Goal: Task Accomplishment & Management: Use online tool/utility

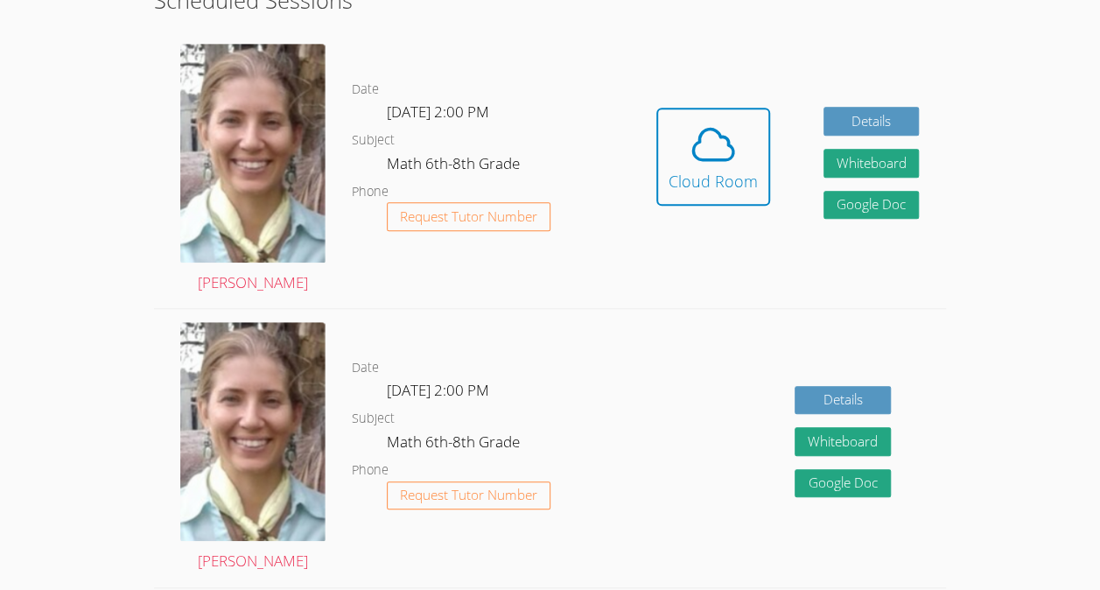
scroll to position [476, 0]
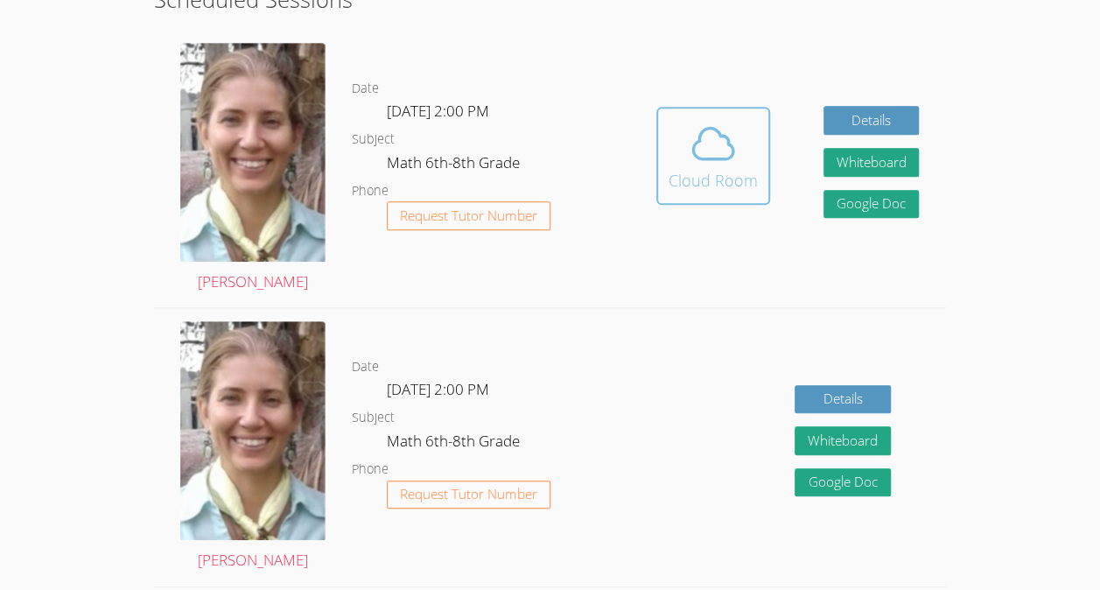
click at [710, 163] on icon at bounding box center [712, 143] width 49 height 49
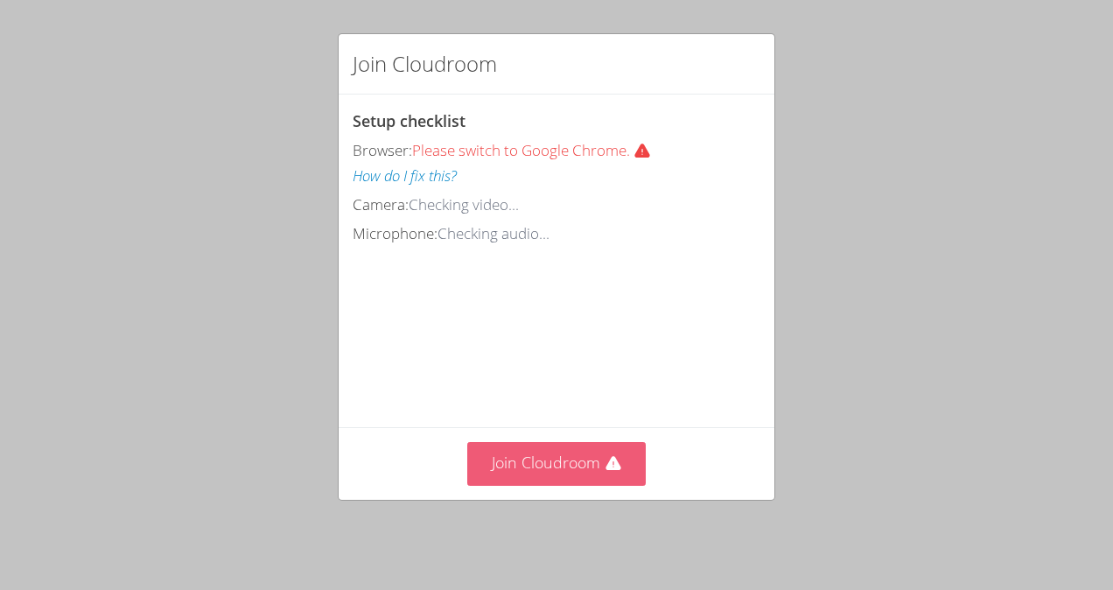
click at [588, 468] on button "Join Cloudroom" at bounding box center [556, 463] width 179 height 43
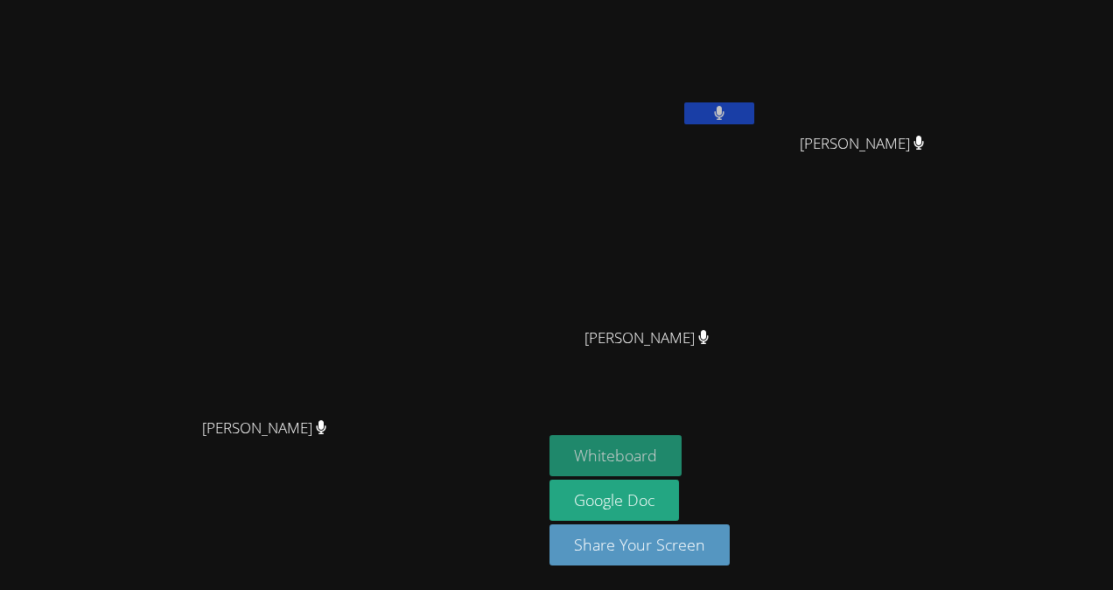
click at [681, 463] on button "Whiteboard" at bounding box center [615, 455] width 132 height 41
click at [549, 435] on button "Whiteboard" at bounding box center [615, 455] width 132 height 41
click at [681, 451] on button "Whiteboard" at bounding box center [615, 455] width 132 height 41
click at [758, 264] on video at bounding box center [653, 259] width 208 height 117
click at [758, 262] on video at bounding box center [653, 259] width 208 height 117
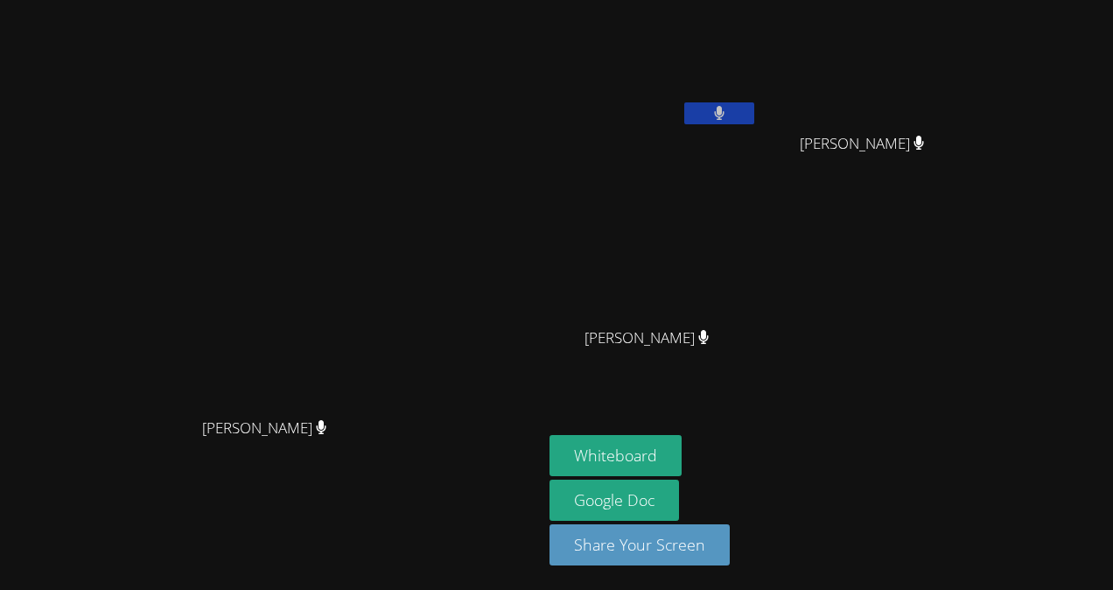
click at [758, 268] on video at bounding box center [653, 259] width 208 height 117
click at [758, 209] on video at bounding box center [653, 259] width 208 height 117
click at [758, 218] on video at bounding box center [653, 259] width 208 height 117
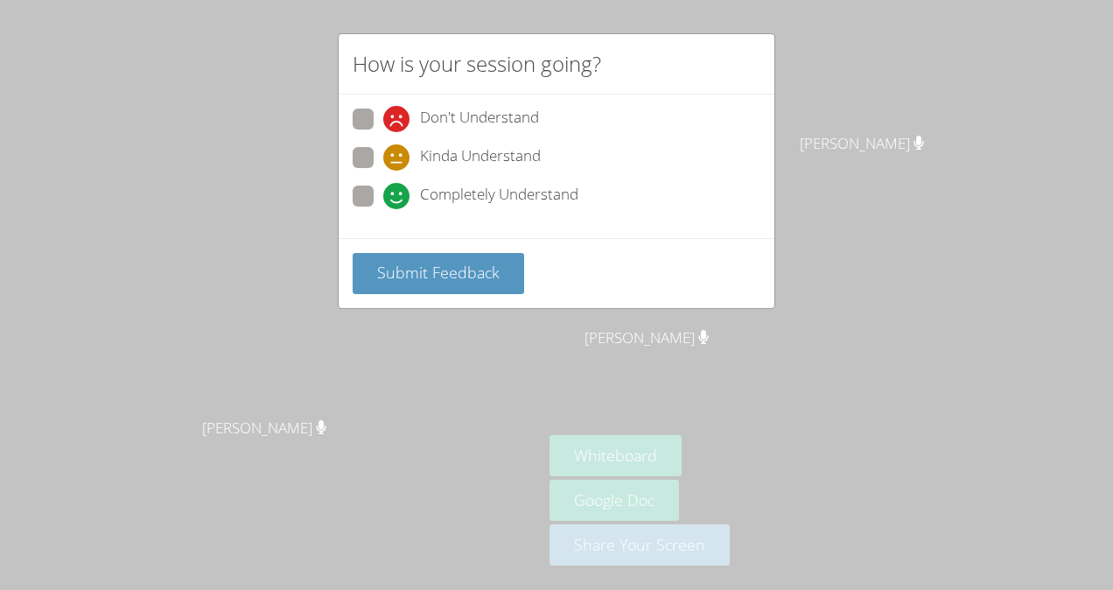
click at [508, 159] on span "Kinda Understand" at bounding box center [480, 157] width 121 height 26
click at [398, 159] on input "Kinda Understand" at bounding box center [390, 154] width 15 height 15
radio input "true"
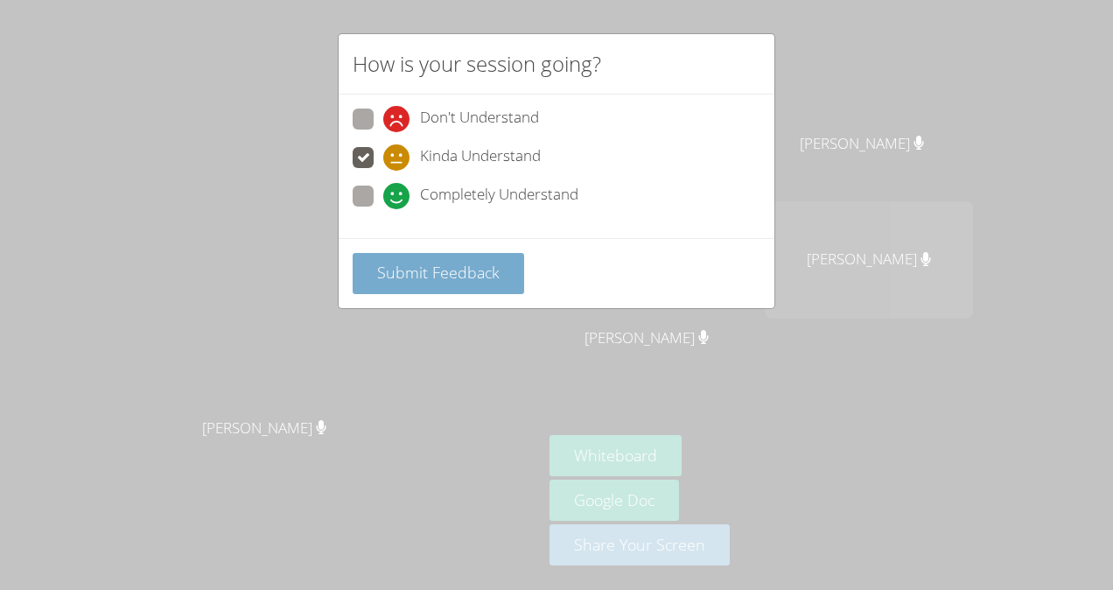
click at [467, 269] on span "Submit Feedback" at bounding box center [438, 272] width 122 height 21
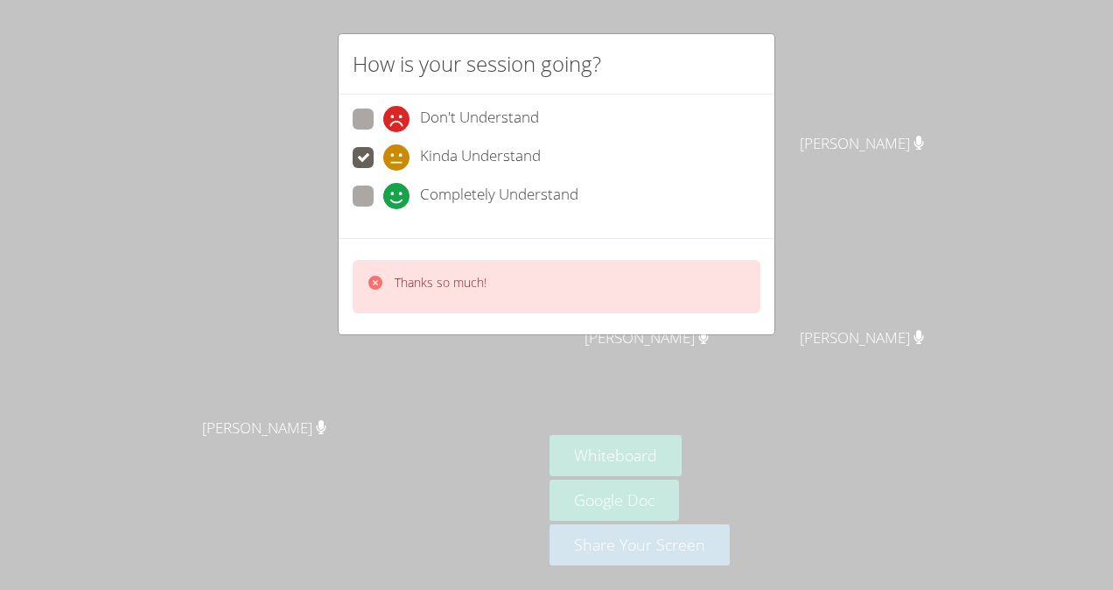
click at [828, 281] on div "How is your session going? Don't Understand Kinda Understand Completely Underst…" at bounding box center [556, 295] width 1113 height 590
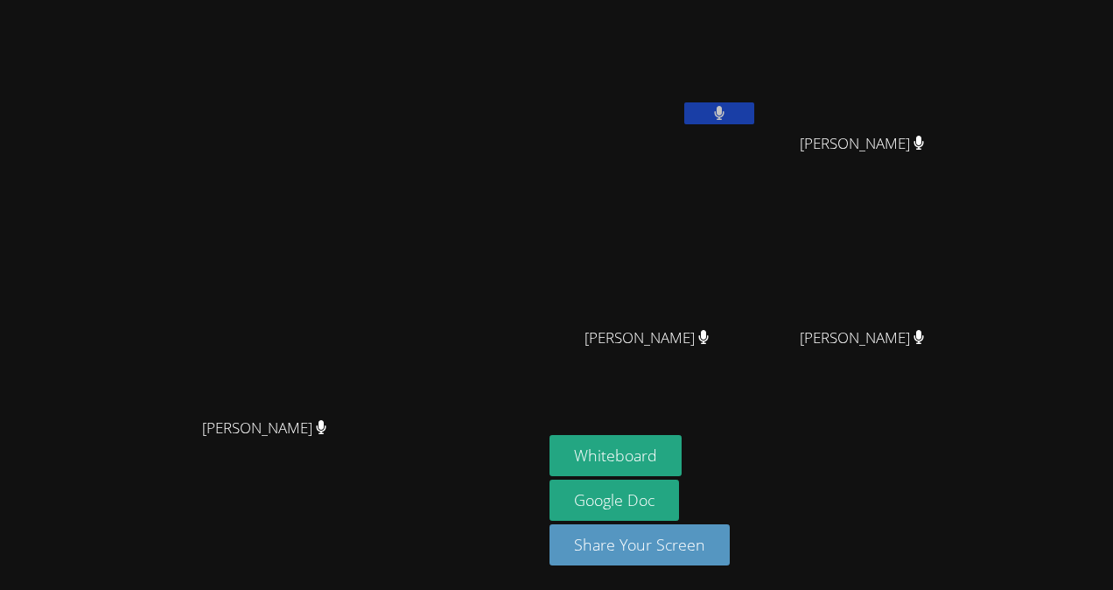
click at [973, 242] on video at bounding box center [869, 259] width 208 height 117
click at [973, 262] on video at bounding box center [869, 259] width 208 height 117
click at [954, 254] on video at bounding box center [869, 259] width 208 height 117
